Goal: Task Accomplishment & Management: Use online tool/utility

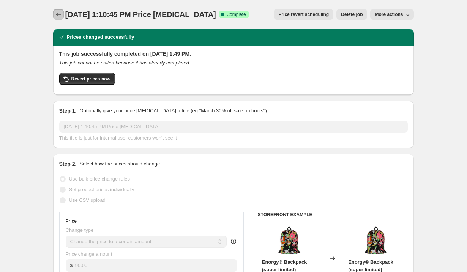
click at [60, 15] on icon "Price change jobs" at bounding box center [59, 15] width 8 height 8
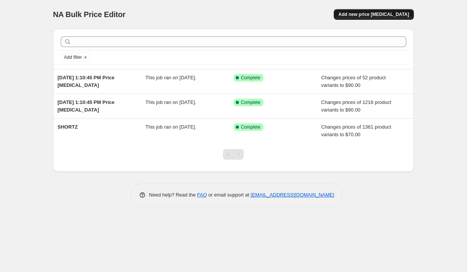
click at [370, 17] on button "Add new price [MEDICAL_DATA]" at bounding box center [374, 14] width 80 height 11
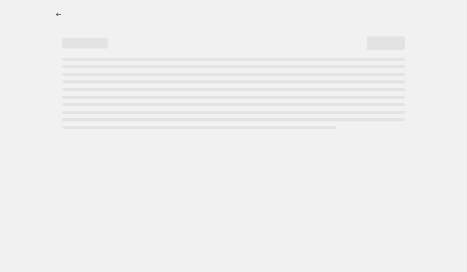
select select "percentage"
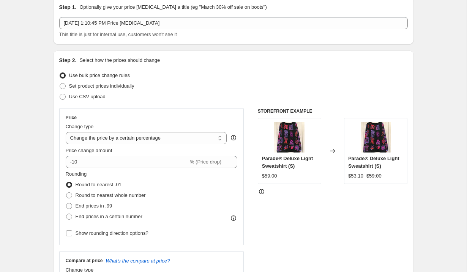
scroll to position [32, 0]
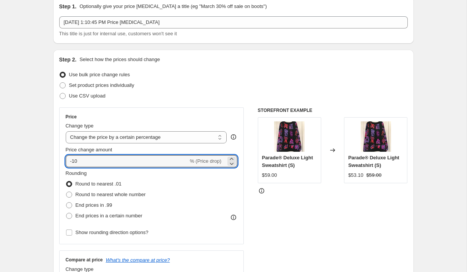
drag, startPoint x: 81, startPoint y: 161, endPoint x: 56, endPoint y: 160, distance: 25.1
click at [58, 161] on div "Step 2. Select how the prices should change Use bulk price change rules Set pro…" at bounding box center [233, 183] width 361 height 267
click at [63, 85] on span at bounding box center [63, 85] width 6 height 6
click at [60, 83] on input "Set product prices individually" at bounding box center [60, 82] width 0 height 0
radio input "true"
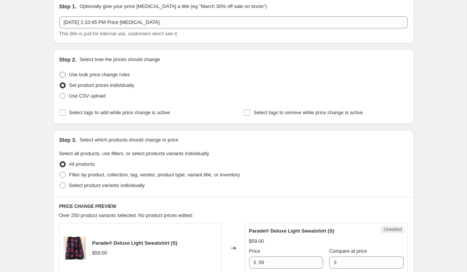
click at [63, 75] on span at bounding box center [63, 75] width 6 height 6
click at [60, 72] on input "Use bulk price change rules" at bounding box center [60, 72] width 0 height 0
radio input "true"
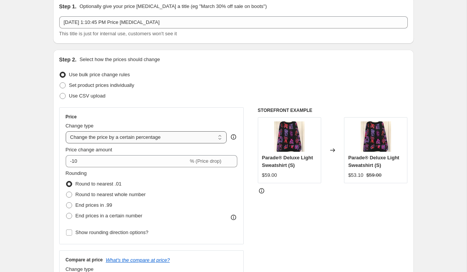
click at [90, 136] on select "Change the price to a certain amount Change the price by a certain amount Chang…" at bounding box center [146, 137] width 161 height 12
select select "to"
click at [66, 131] on select "Change the price to a certain amount Change the price by a certain amount Chang…" at bounding box center [146, 137] width 161 height 12
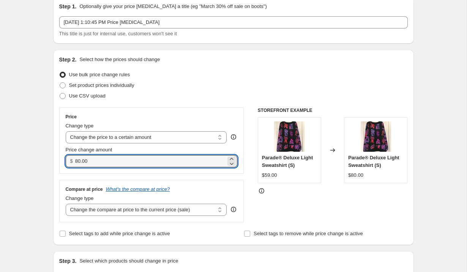
drag, startPoint x: 92, startPoint y: 161, endPoint x: 63, endPoint y: 161, distance: 29.3
click at [63, 161] on div "Price Change type Change the price to a certain amount Change the price by a ce…" at bounding box center [151, 141] width 185 height 66
type input "49"
type input "49.95"
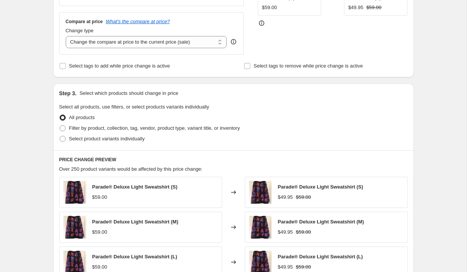
scroll to position [191, 0]
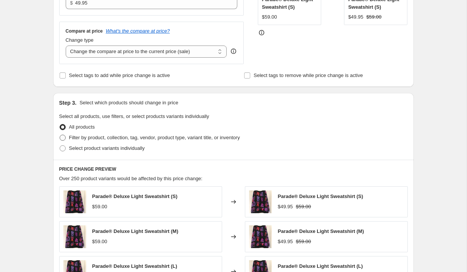
click at [65, 137] on span at bounding box center [63, 138] width 6 height 6
click at [60, 135] on input "Filter by product, collection, tag, vendor, product type, variant title, or inv…" at bounding box center [60, 135] width 0 height 0
radio input "true"
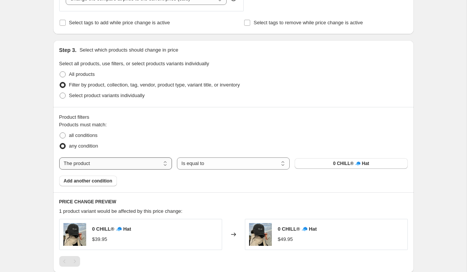
scroll to position [252, 0]
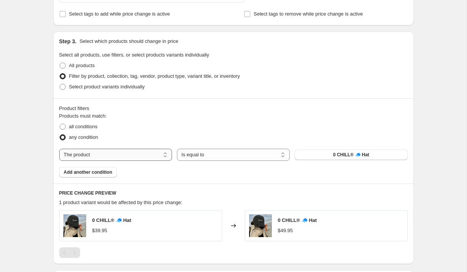
click at [142, 158] on select "The product The product's collection The product's tag The product's vendor The…" at bounding box center [115, 155] width 113 height 12
select select "collection"
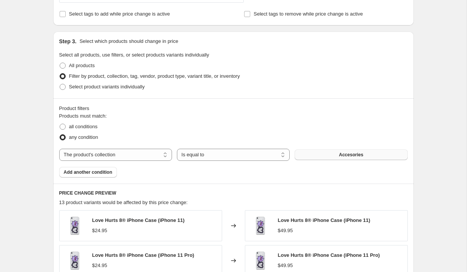
click at [327, 158] on button "Accesories" at bounding box center [351, 155] width 113 height 11
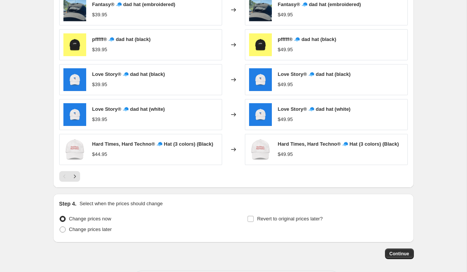
scroll to position [501, 0]
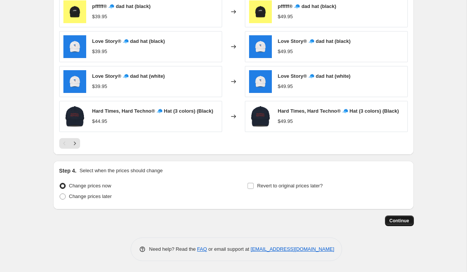
click at [396, 222] on span "Continue" at bounding box center [400, 221] width 20 height 6
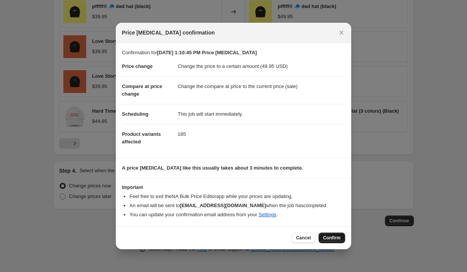
click at [339, 238] on span "Confirm" at bounding box center [331, 238] width 17 height 6
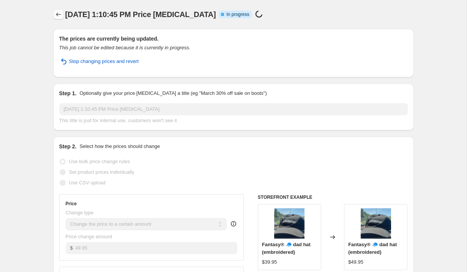
click at [59, 12] on icon "Price change jobs" at bounding box center [59, 15] width 8 height 8
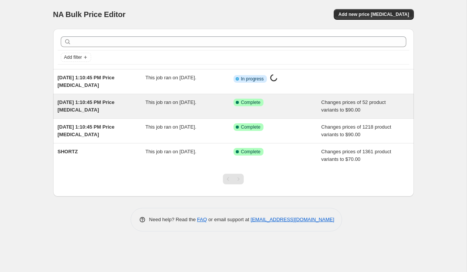
click at [169, 107] on div "This job ran on [DATE]." at bounding box center [190, 106] width 88 height 15
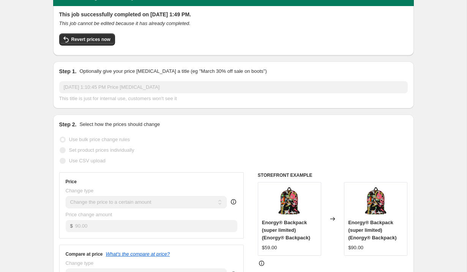
scroll to position [48, 0]
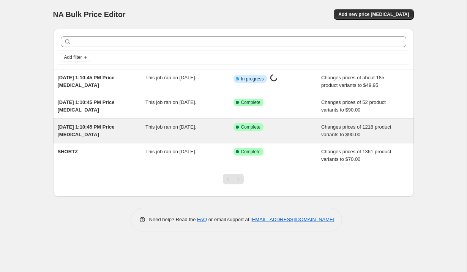
click at [107, 130] on div "[DATE] 1:10:45 PM Price [MEDICAL_DATA]" at bounding box center [102, 130] width 88 height 15
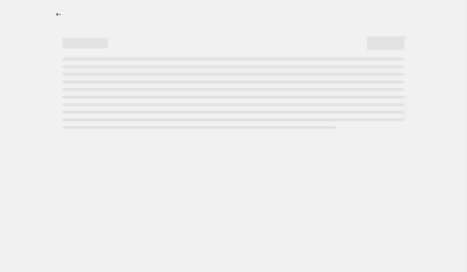
select select "collection"
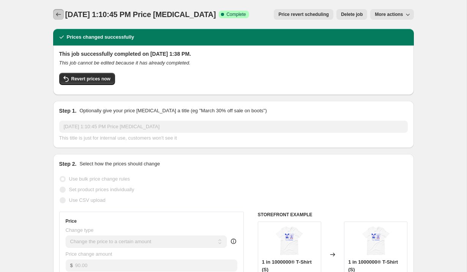
click at [57, 16] on icon "Price change jobs" at bounding box center [59, 15] width 8 height 8
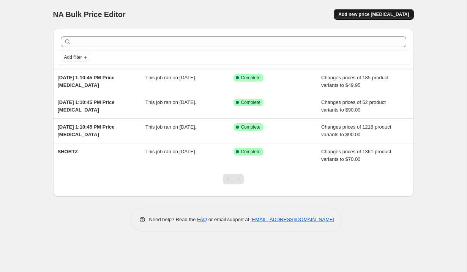
click at [381, 14] on span "Add new price [MEDICAL_DATA]" at bounding box center [374, 14] width 71 height 6
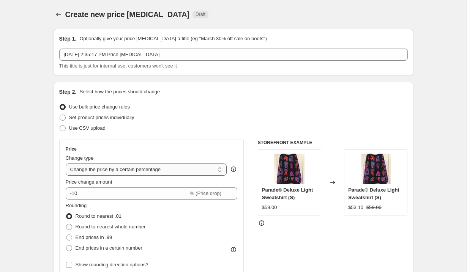
click at [117, 170] on select "Change the price to a certain amount Change the price by a certain amount Chang…" at bounding box center [146, 170] width 161 height 12
select select "to"
click at [66, 164] on select "Change the price to a certain amount Change the price by a certain amount Chang…" at bounding box center [146, 170] width 161 height 12
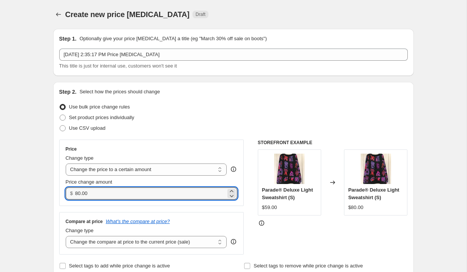
drag, startPoint x: 95, startPoint y: 194, endPoint x: 70, endPoint y: 194, distance: 25.5
click at [70, 194] on div "$ 80.00" at bounding box center [152, 194] width 172 height 12
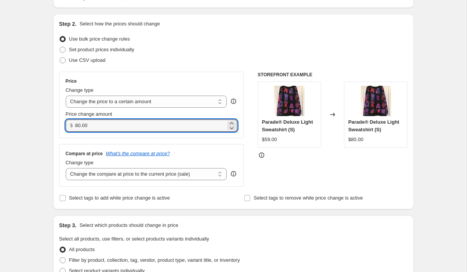
scroll to position [93, 0]
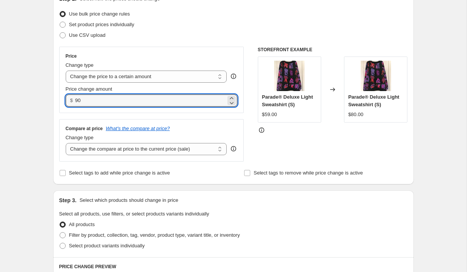
type input "90.00"
click at [40, 171] on div "Create new price change job. This page is ready Create new price change job Dra…" at bounding box center [233, 251] width 467 height 689
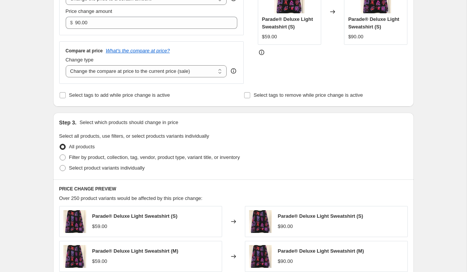
scroll to position [164, 0]
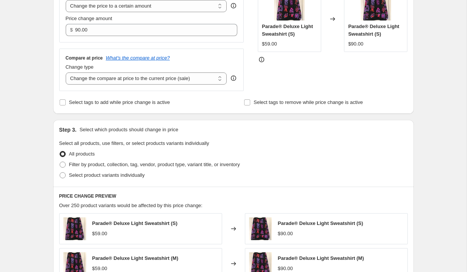
click at [119, 85] on div "Compare at price What's the compare at price? Change type Change the compare at…" at bounding box center [151, 70] width 185 height 43
click at [66, 164] on label "Filter by product, collection, tag, vendor, product type, variant title, or inv…" at bounding box center [149, 165] width 181 height 11
click at [60, 162] on input "Filter by product, collection, tag, vendor, product type, variant title, or inv…" at bounding box center [60, 162] width 0 height 0
radio input "true"
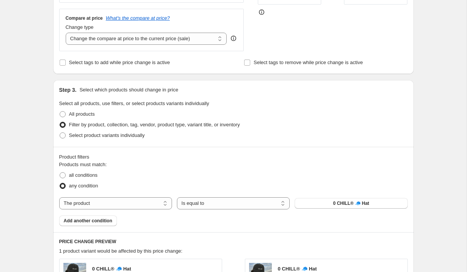
scroll to position [219, 0]
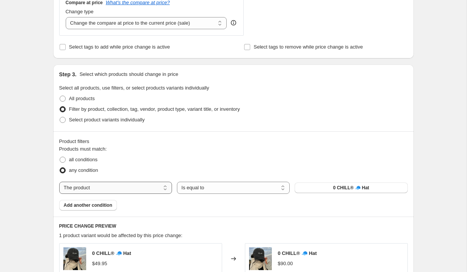
click at [109, 184] on select "The product The product's collection The product's tag The product's vendor The…" at bounding box center [115, 188] width 113 height 12
select select "title"
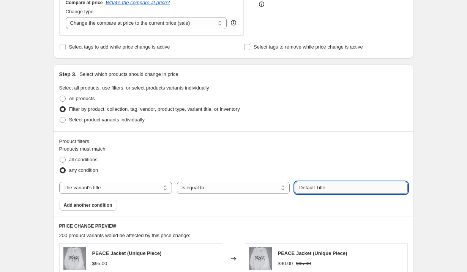
click at [314, 189] on input "Default Title" at bounding box center [351, 188] width 113 height 12
click at [314, 188] on input "Defaullt Title" at bounding box center [351, 188] width 113 height 12
type input "light unisex sweatshirt"
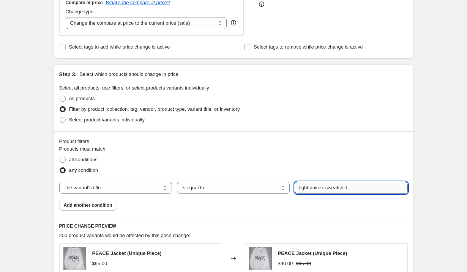
click at [295, 65] on button "Submit" at bounding box center [306, 69] width 22 height 8
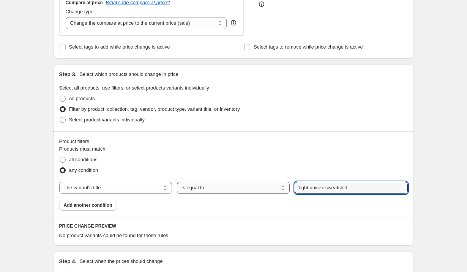
click at [246, 185] on select "Is equal to Is not equal to Contains" at bounding box center [233, 188] width 113 height 12
select select "contains"
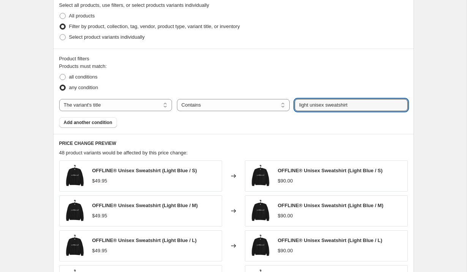
scroll to position [305, 0]
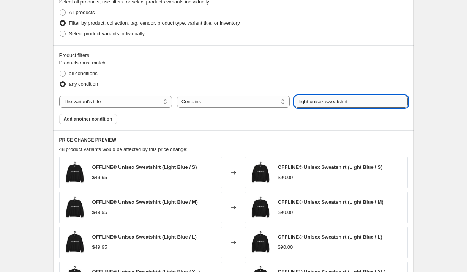
click at [299, 101] on input "light unisex sweatshirt" at bounding box center [351, 102] width 113 height 12
click at [329, 101] on input ""light unisex sweatshirt"" at bounding box center [351, 102] width 113 height 12
type input ""light sweatshirt""
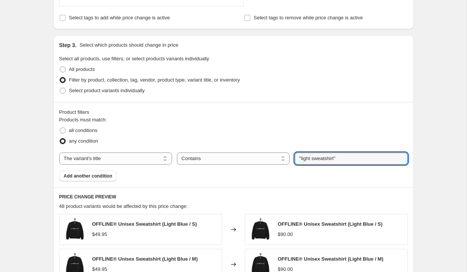
scroll to position [224, 0]
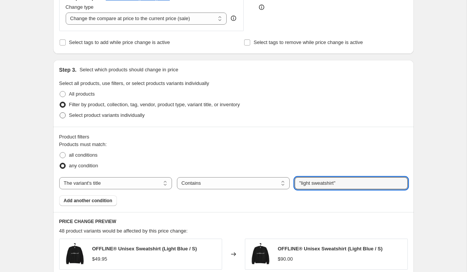
click at [62, 115] on span at bounding box center [63, 115] width 6 height 6
click at [60, 113] on input "Select product variants individually" at bounding box center [60, 112] width 0 height 0
radio input "true"
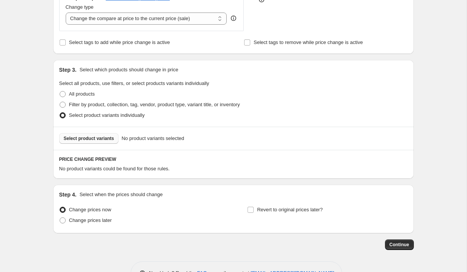
click at [93, 142] on button "Select product variants" at bounding box center [89, 138] width 60 height 11
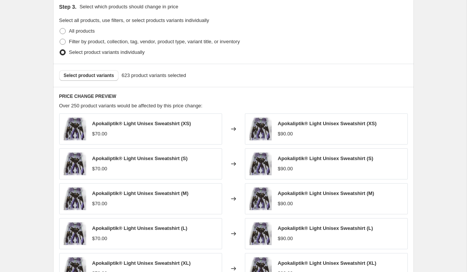
scroll to position [439, 0]
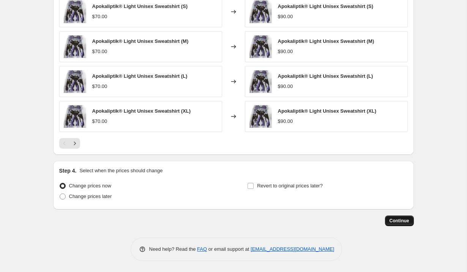
click at [396, 218] on span "Continue" at bounding box center [400, 221] width 20 height 6
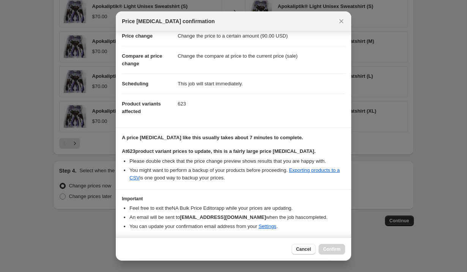
scroll to position [43, 0]
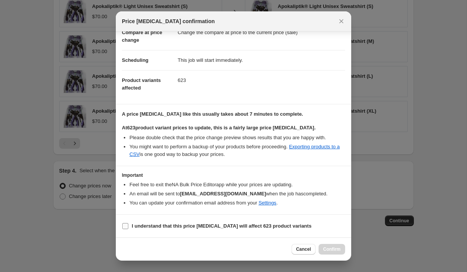
click at [122, 228] on span ":r24:" at bounding box center [125, 226] width 7 height 7
click at [122, 228] on input "I understand that this price change job will affect 623 product variants" at bounding box center [125, 226] width 6 height 6
checkbox input "true"
click at [334, 252] on span "Confirm" at bounding box center [331, 250] width 17 height 6
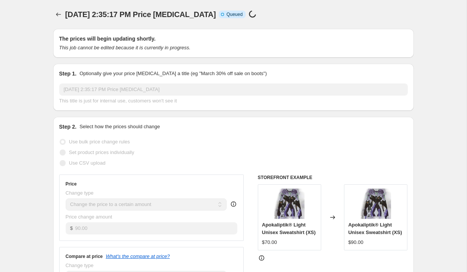
scroll to position [439, 0]
